Goal: Contribute content

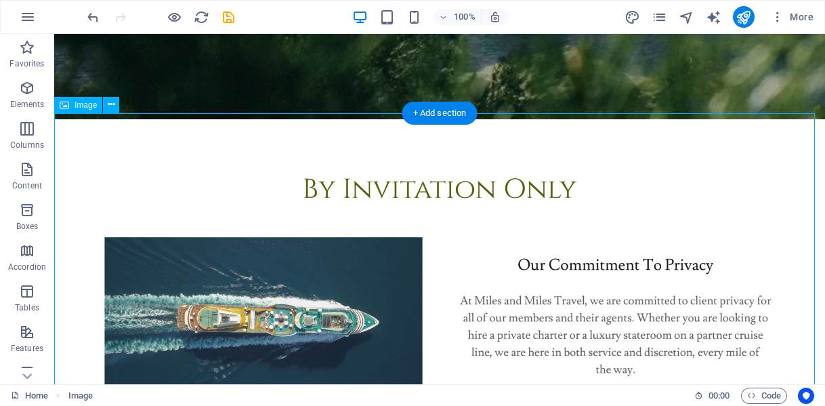
click at [70, 108] on div "Image" at bounding box center [78, 105] width 48 height 16
click at [62, 109] on icon at bounding box center [64, 105] width 9 height 16
click at [111, 110] on icon at bounding box center [111, 104] width 7 height 14
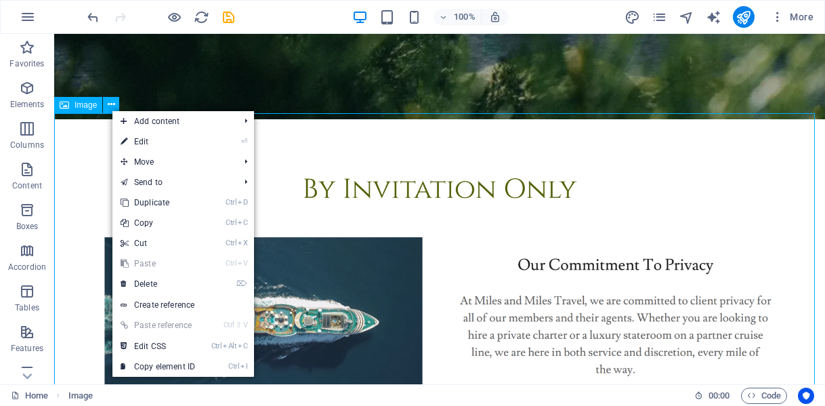
click at [78, 109] on span "Image" at bounding box center [85, 105] width 22 height 8
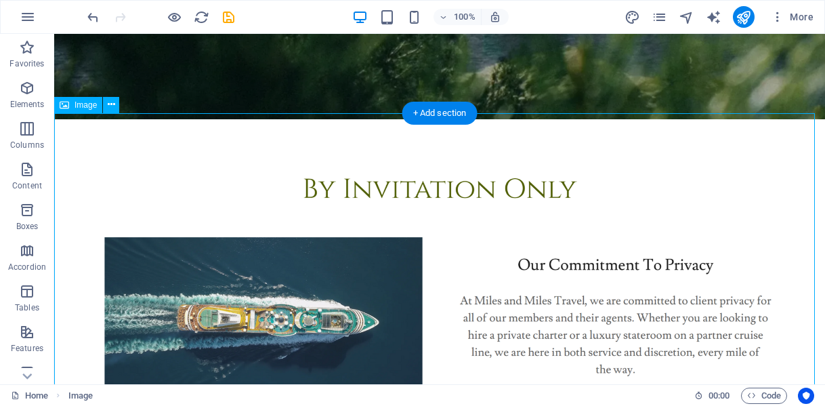
click at [188, 265] on figure at bounding box center [439, 266] width 770 height 294
click at [133, 182] on figure at bounding box center [439, 266] width 770 height 294
click at [256, 282] on figure at bounding box center [439, 266] width 770 height 294
click at [131, 188] on figure at bounding box center [439, 266] width 770 height 294
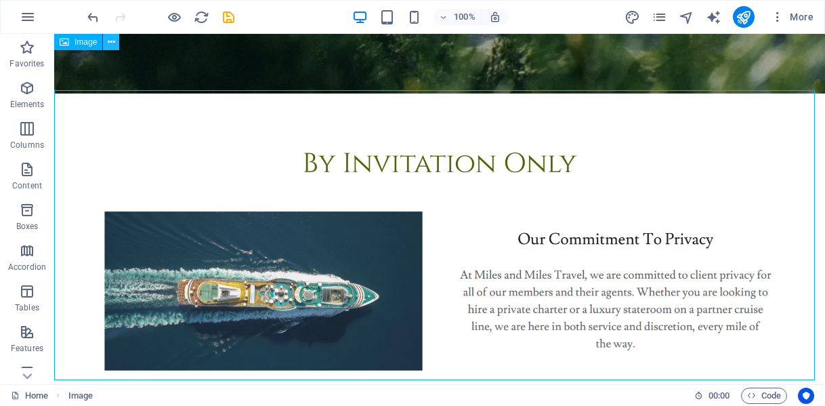
scroll to position [395, 0]
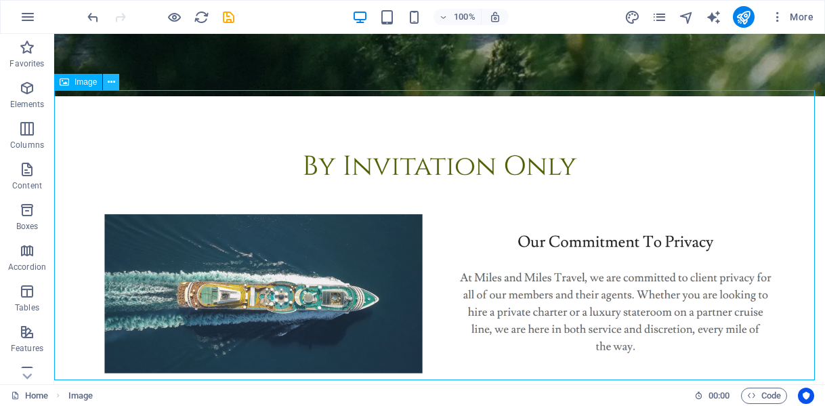
click at [111, 86] on icon at bounding box center [111, 82] width 7 height 14
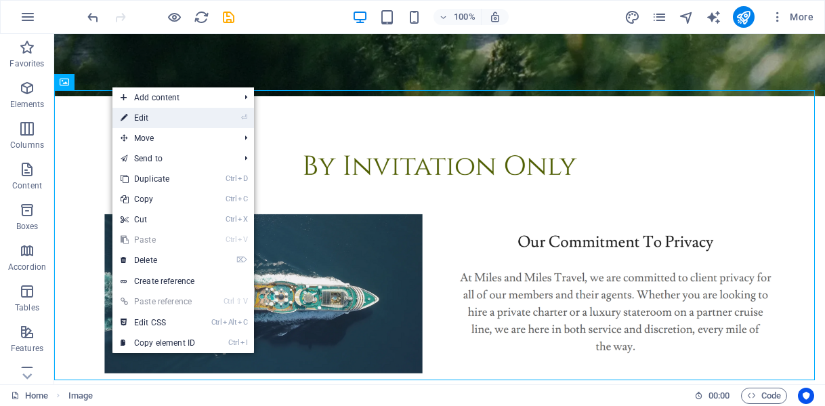
click at [137, 122] on link "⏎ Edit" at bounding box center [157, 118] width 91 height 20
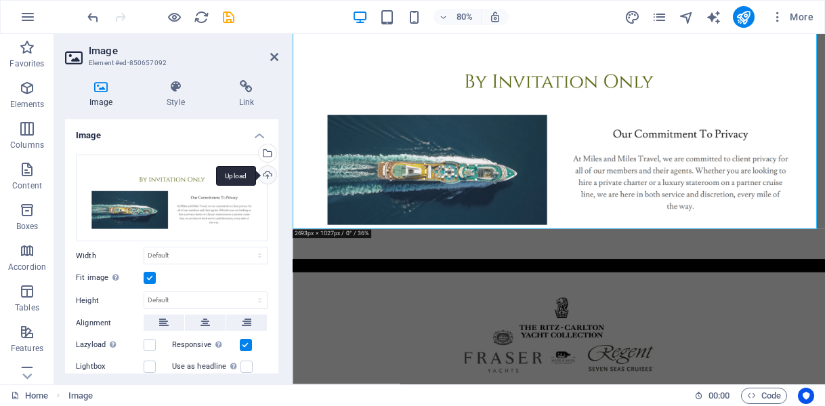
click at [267, 175] on div "Upload" at bounding box center [266, 176] width 20 height 20
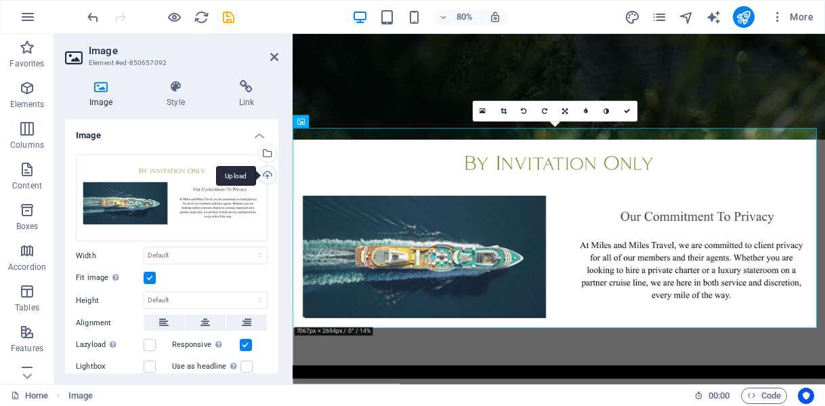
scroll to position [255, 0]
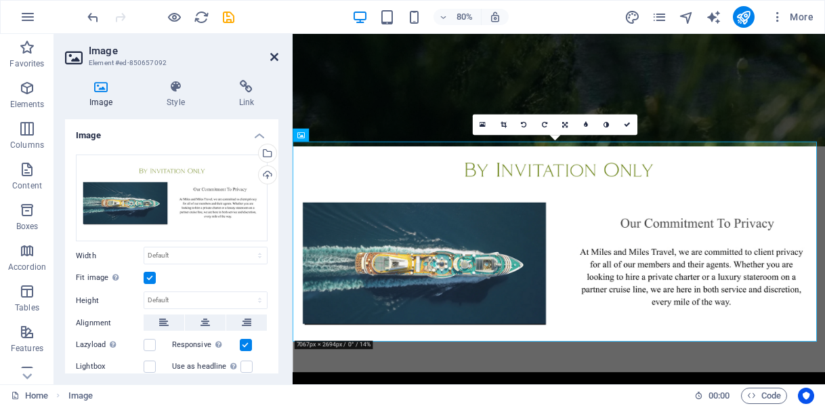
click at [273, 60] on icon at bounding box center [274, 56] width 8 height 11
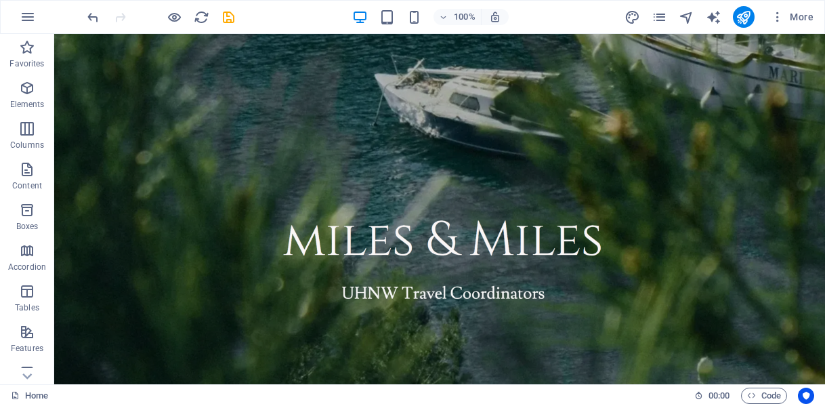
scroll to position [0, 0]
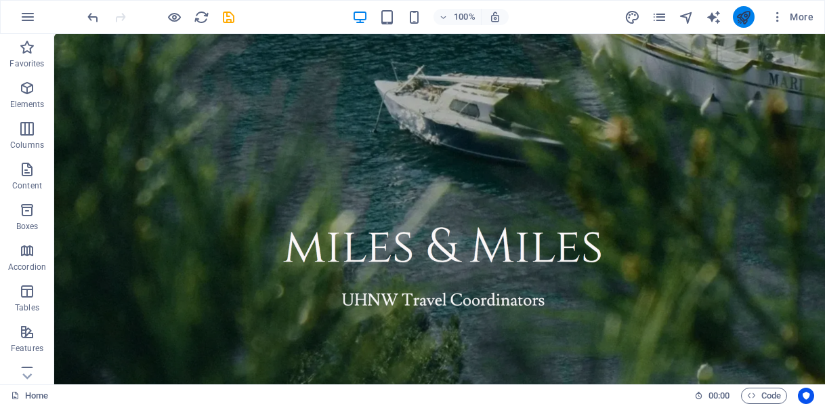
click at [745, 15] on icon "publish" at bounding box center [743, 17] width 16 height 16
